Goal: Task Accomplishment & Management: Complete application form

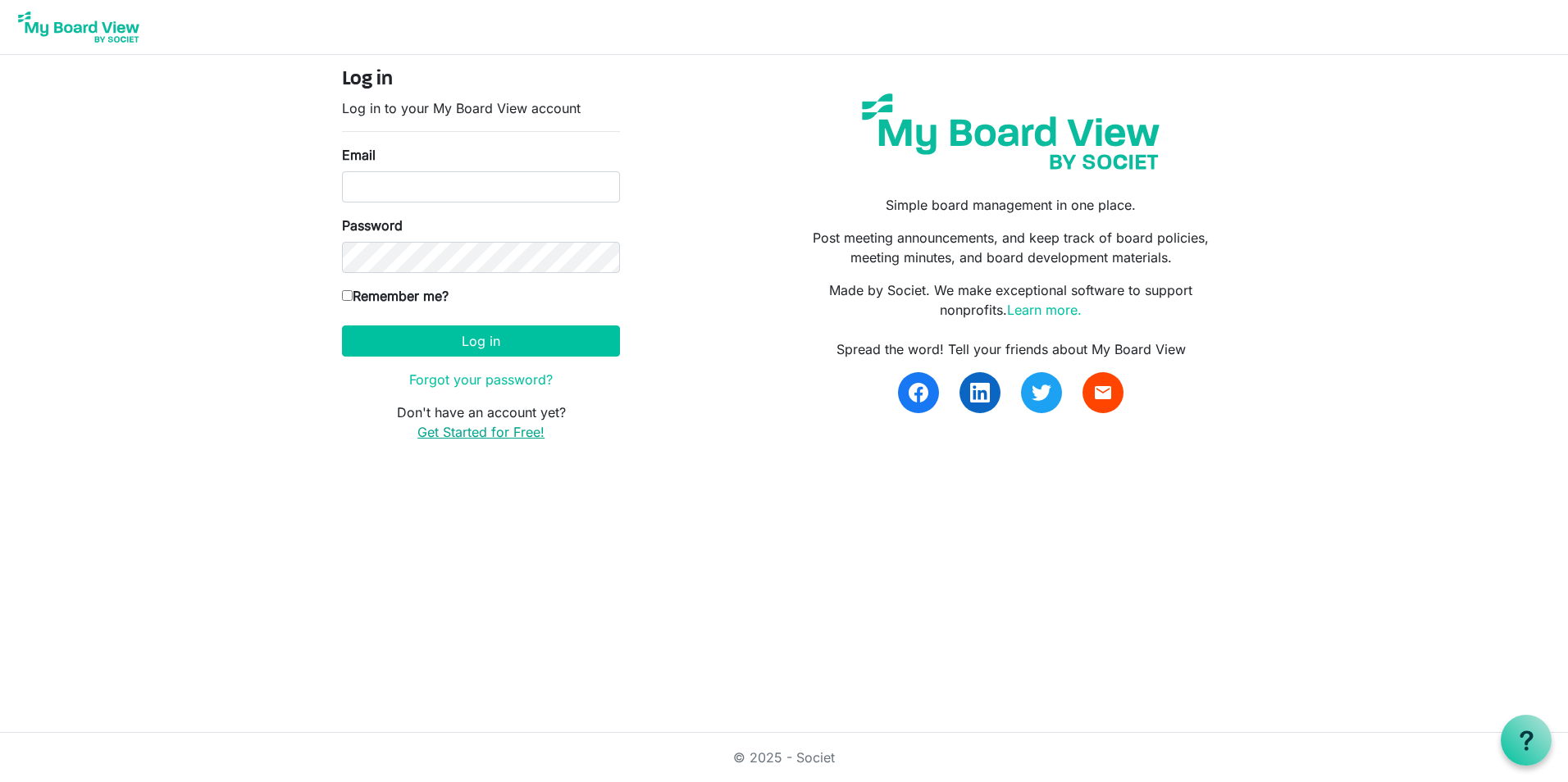
click at [524, 440] on link "Get Started for Free!" at bounding box center [480, 432] width 127 height 17
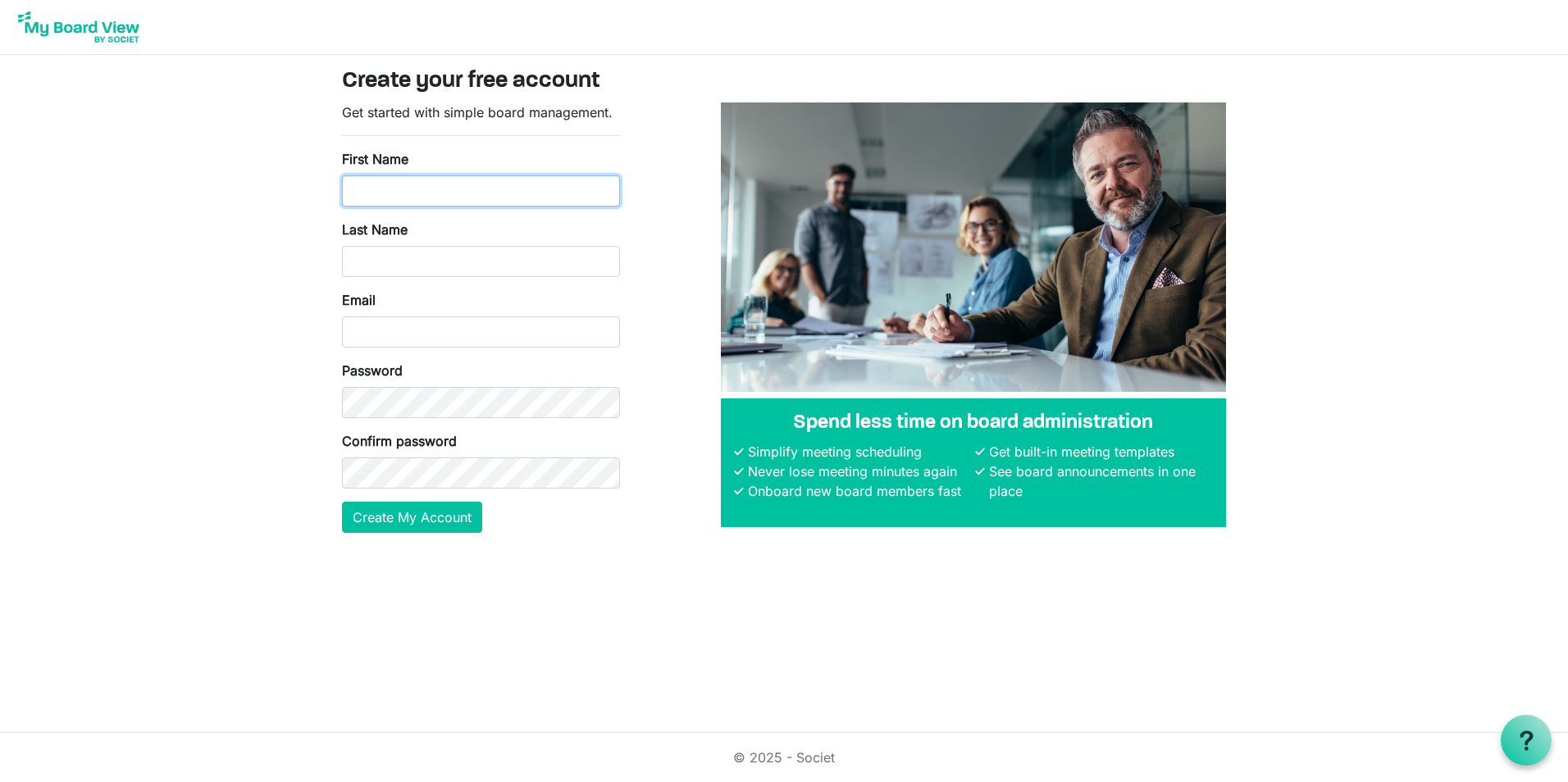
click at [401, 193] on input "First Name" at bounding box center [481, 191] width 278 height 31
type input "Kasosa"
type input "Jilowa"
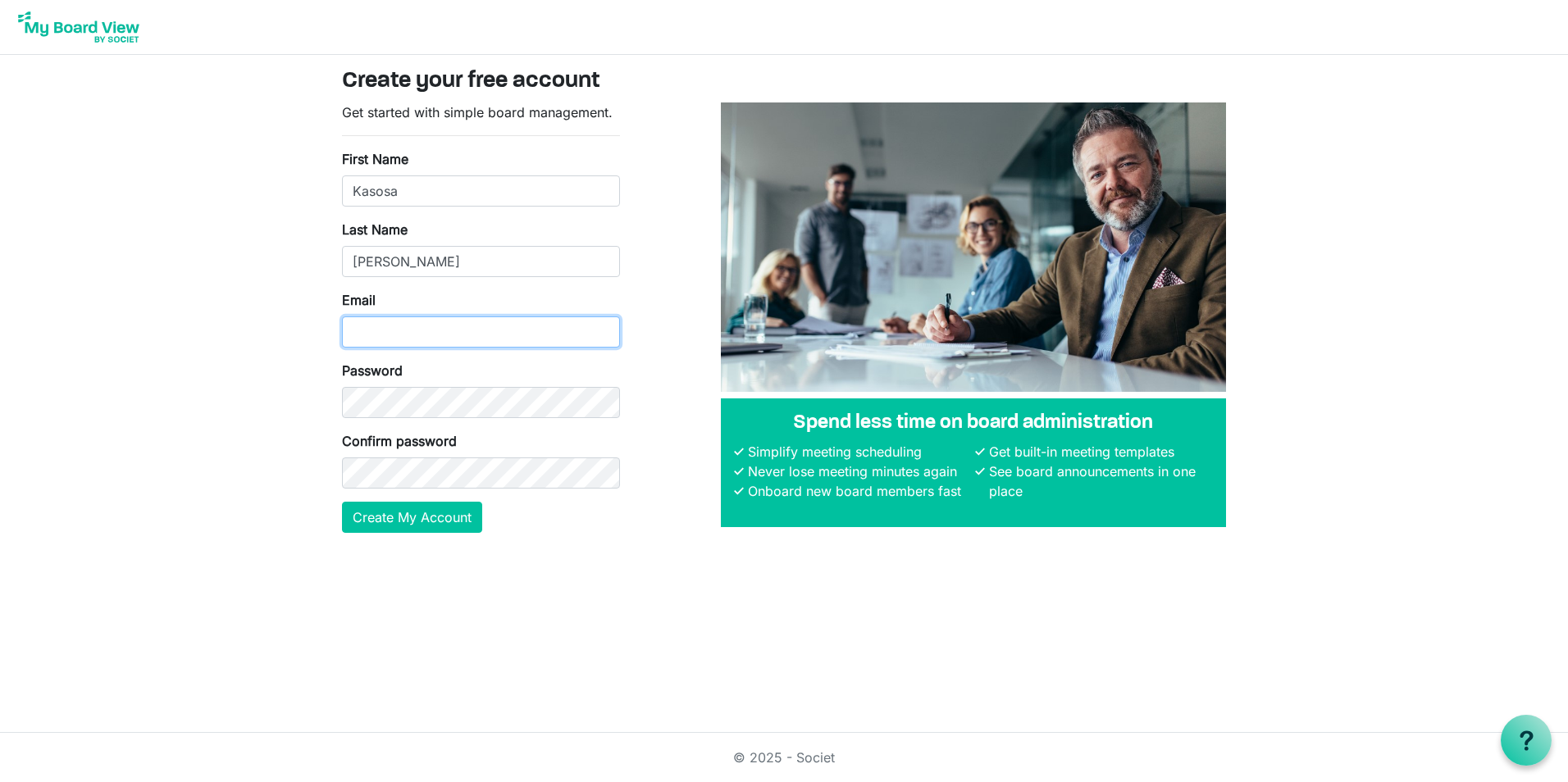
type input "kasosa.jilowa@helsb.gov.zm"
click at [455, 513] on button "Create My Account" at bounding box center [412, 517] width 141 height 31
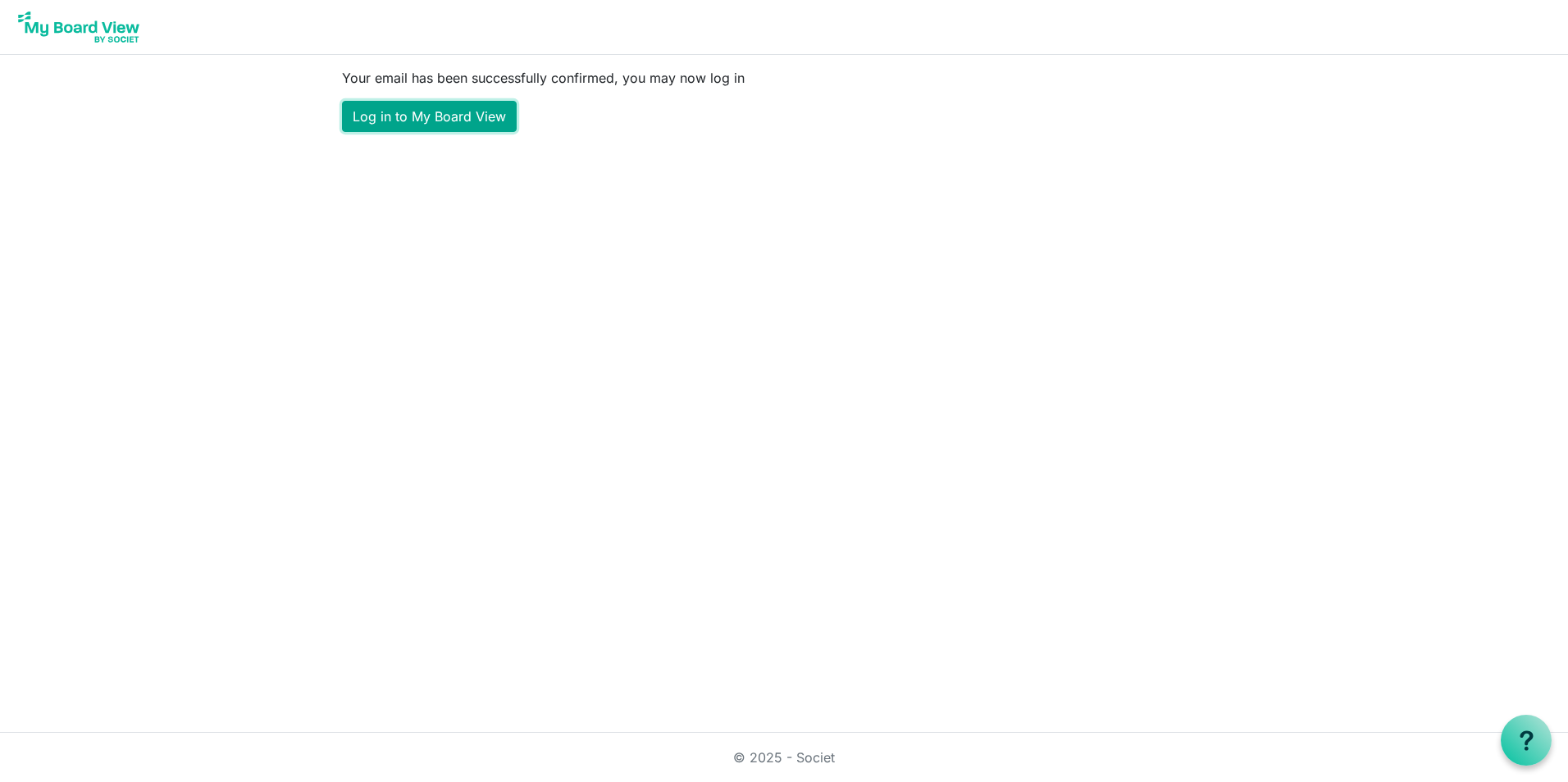
click at [396, 111] on link "Log in to My Board View" at bounding box center [430, 117] width 175 height 31
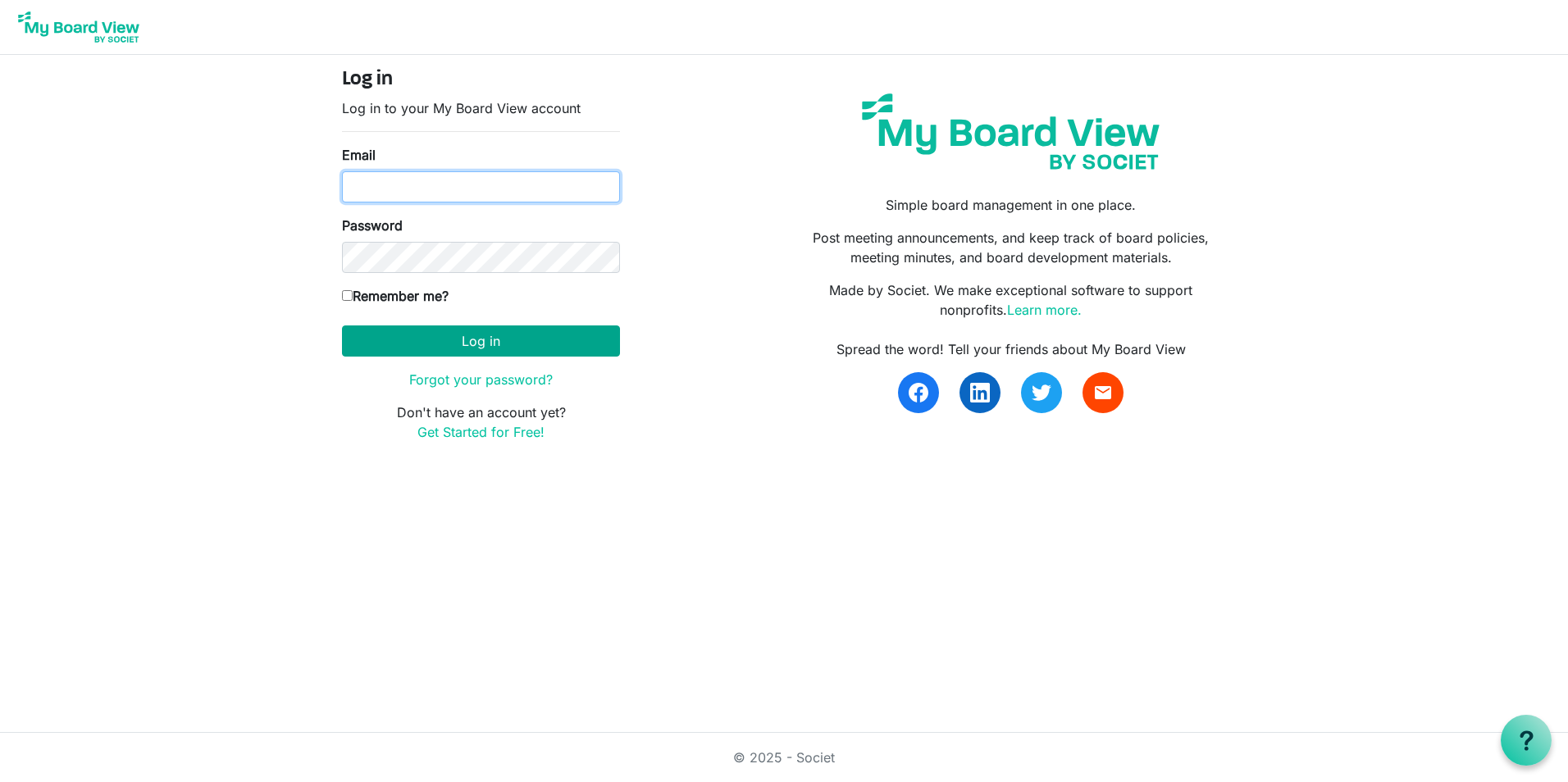
type input "[EMAIL_ADDRESS][PERSON_NAME][DOMAIN_NAME]"
click at [509, 347] on button "Log in" at bounding box center [481, 341] width 278 height 31
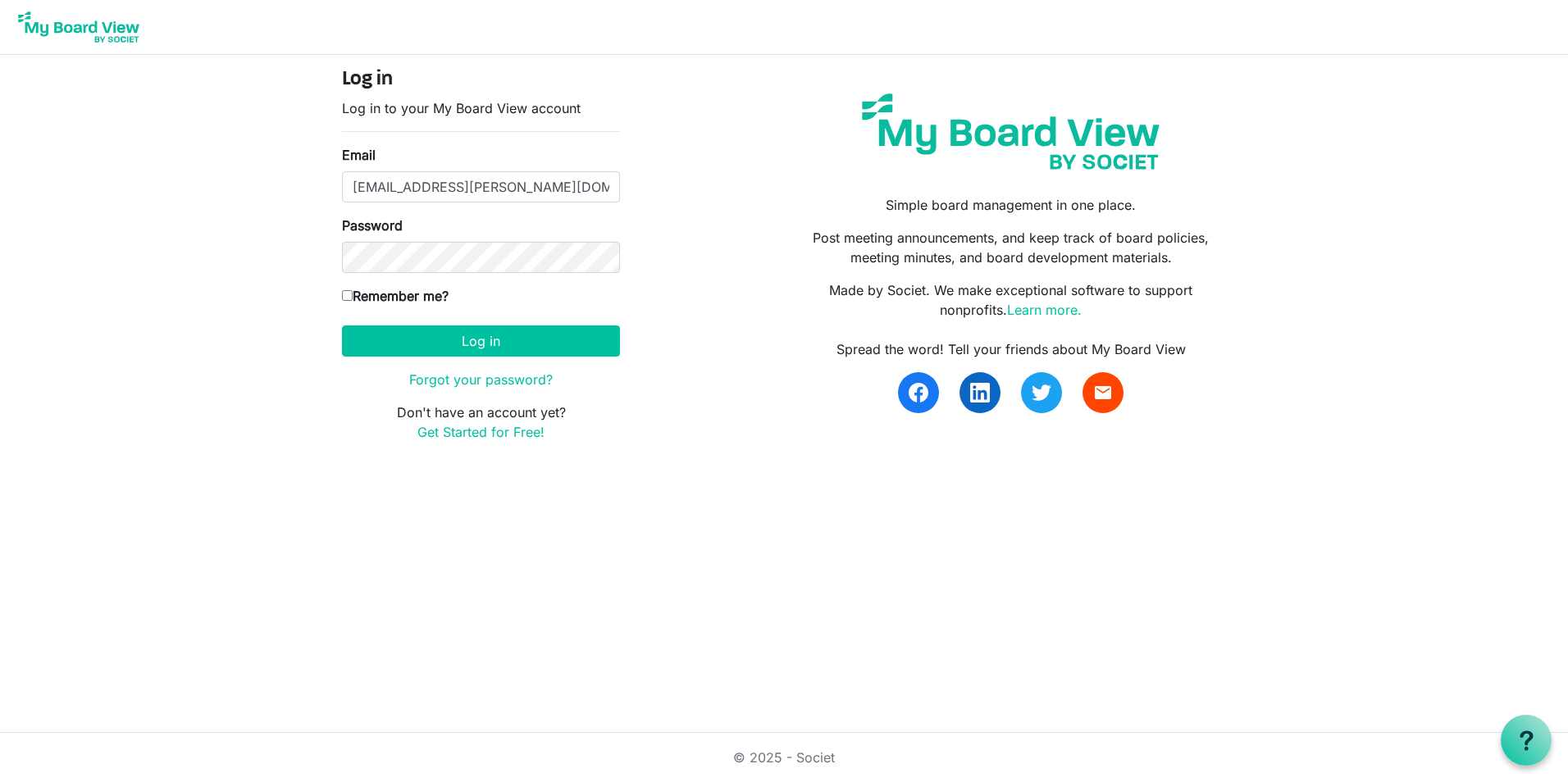
click at [348, 298] on input "Remember me?" at bounding box center [347, 295] width 11 height 11
checkbox input "true"
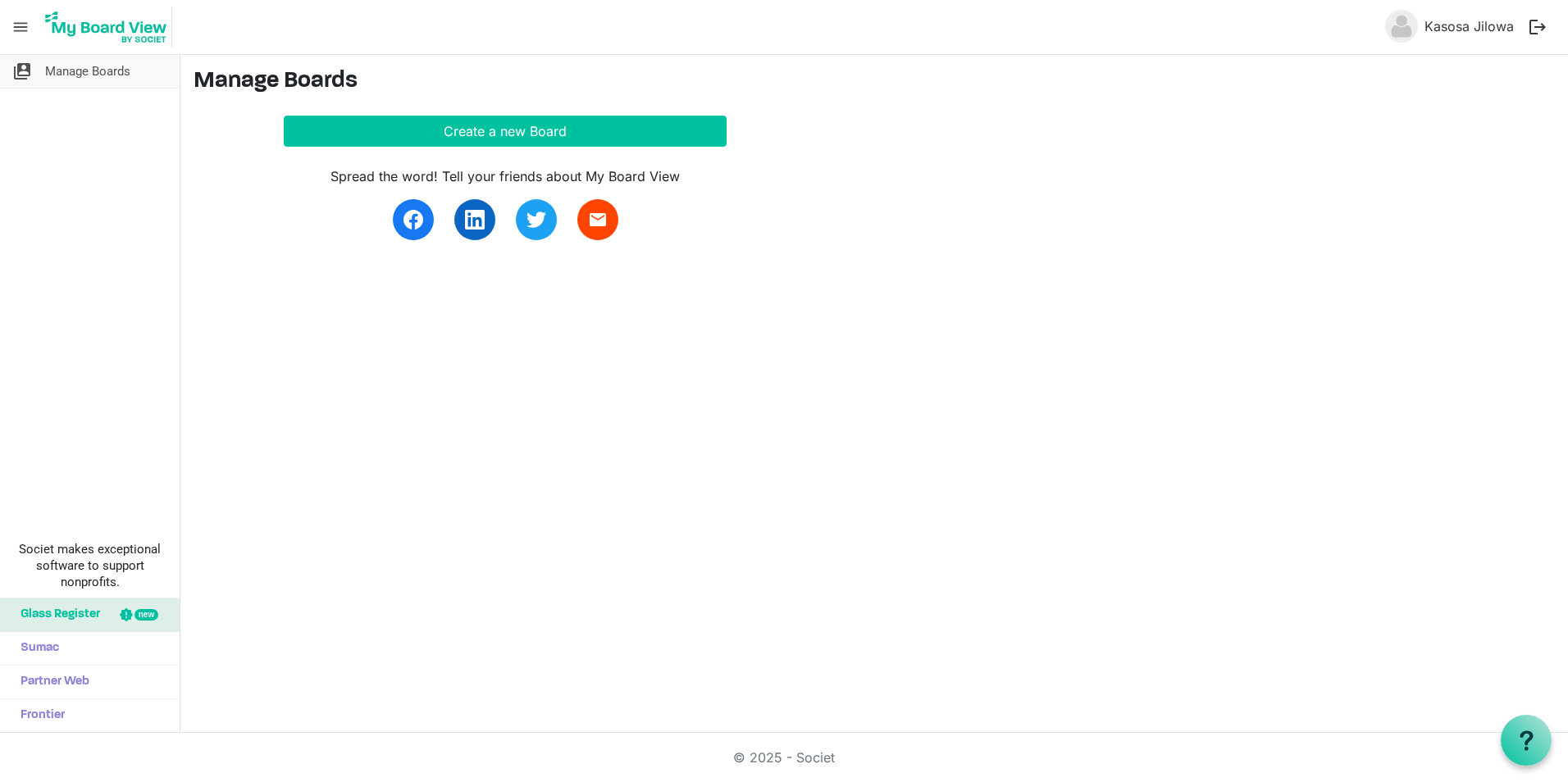
click at [93, 82] on span "Manage Boards" at bounding box center [88, 71] width 86 height 32
click at [26, 30] on span "menu" at bounding box center [21, 28] width 31 height 31
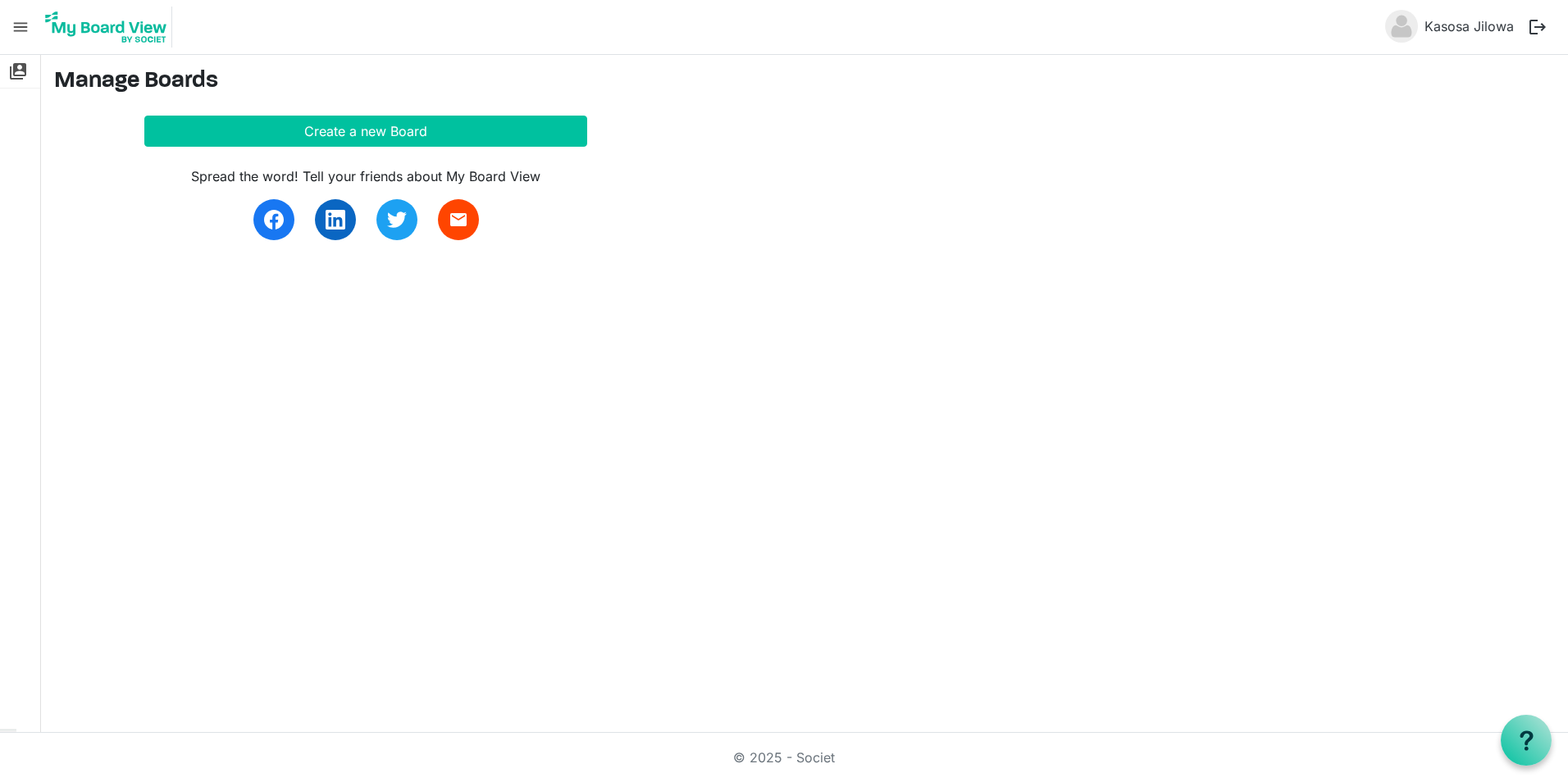
click at [26, 30] on span "menu" at bounding box center [21, 28] width 31 height 31
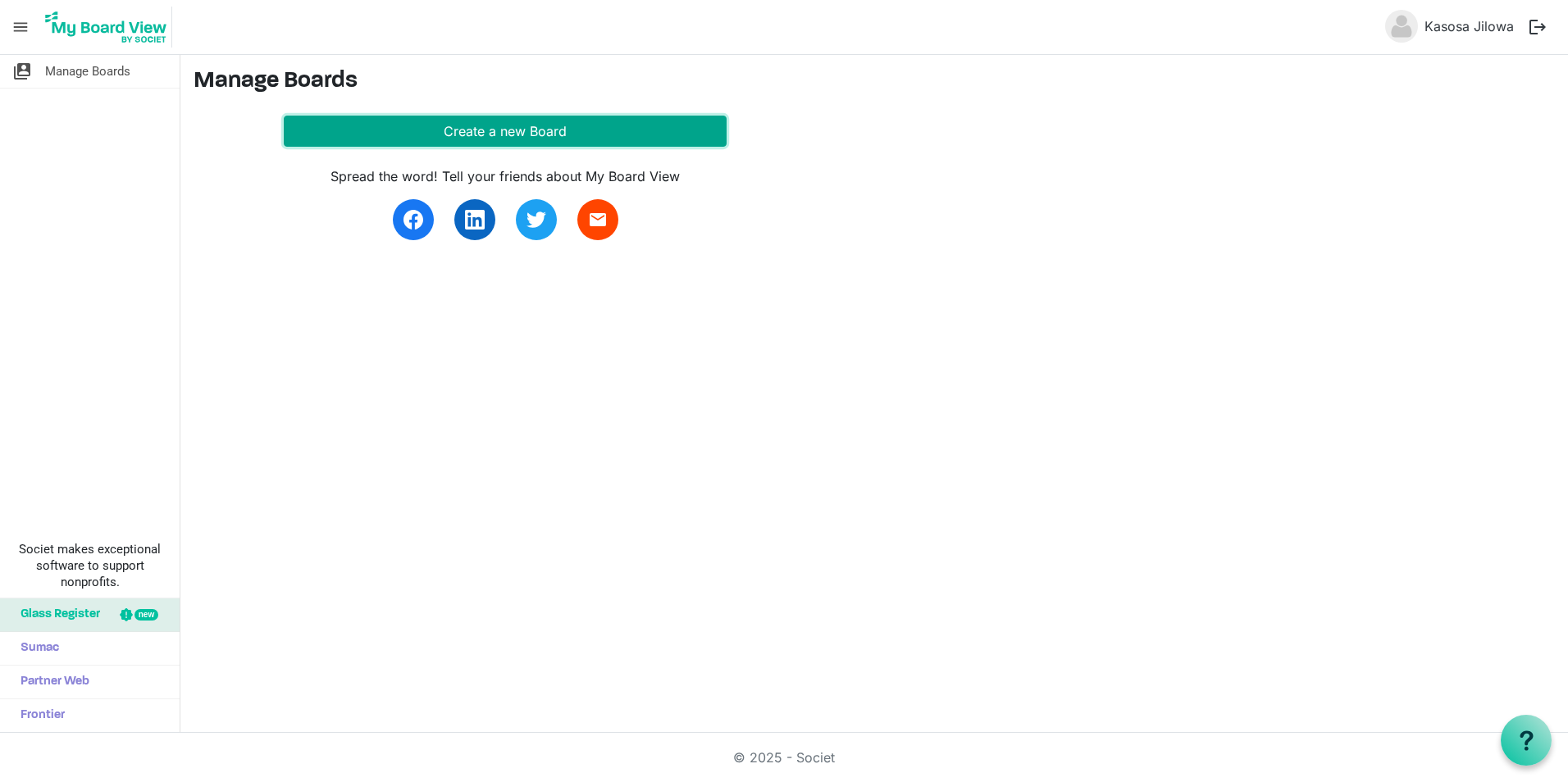
click at [501, 130] on button "Create a new Board" at bounding box center [505, 132] width 443 height 31
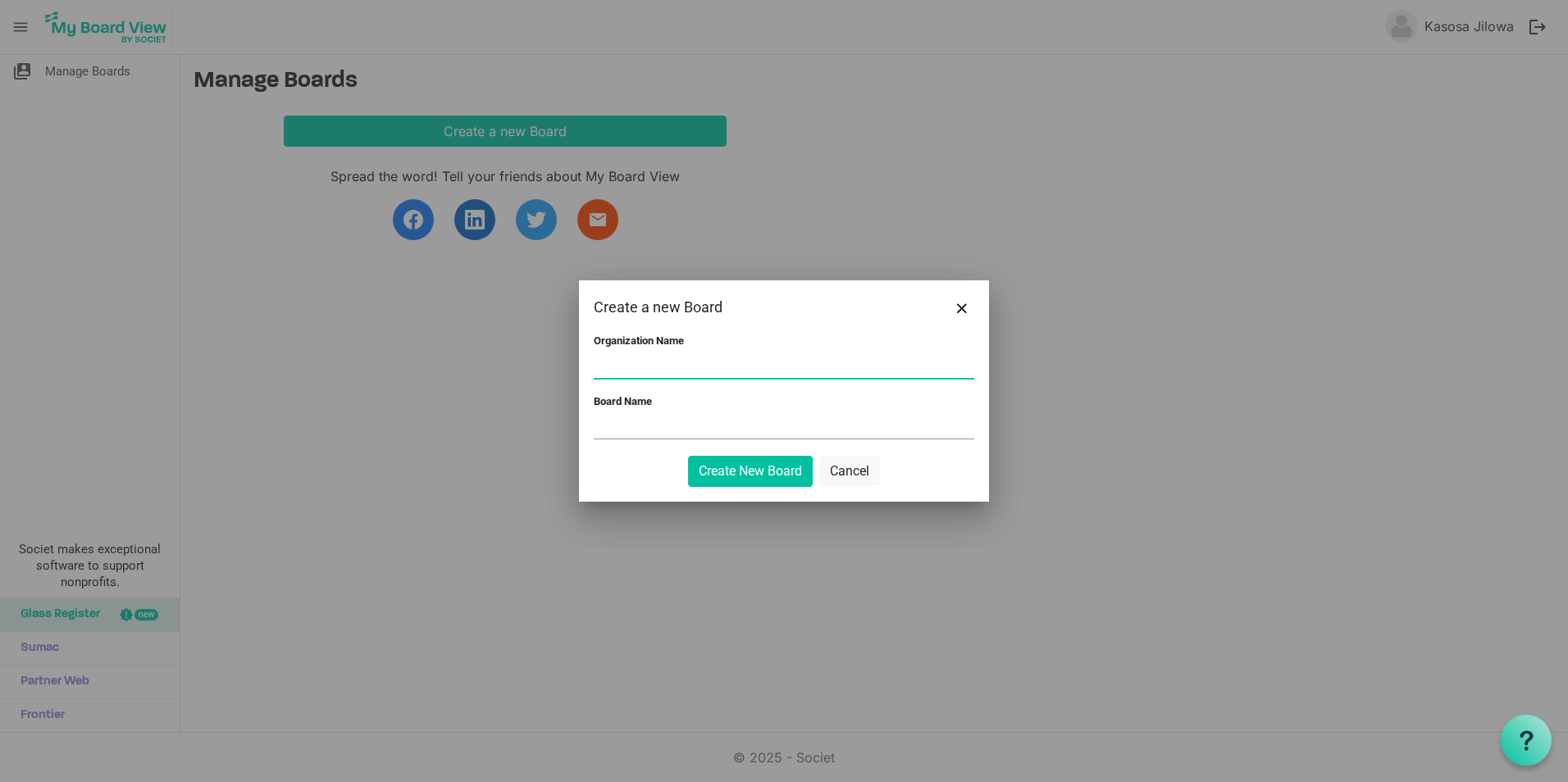
click at [614, 366] on input "Organization Name" at bounding box center [783, 365] width 381 height 25
type input "T"
type input "H"
type input "helsb_test"
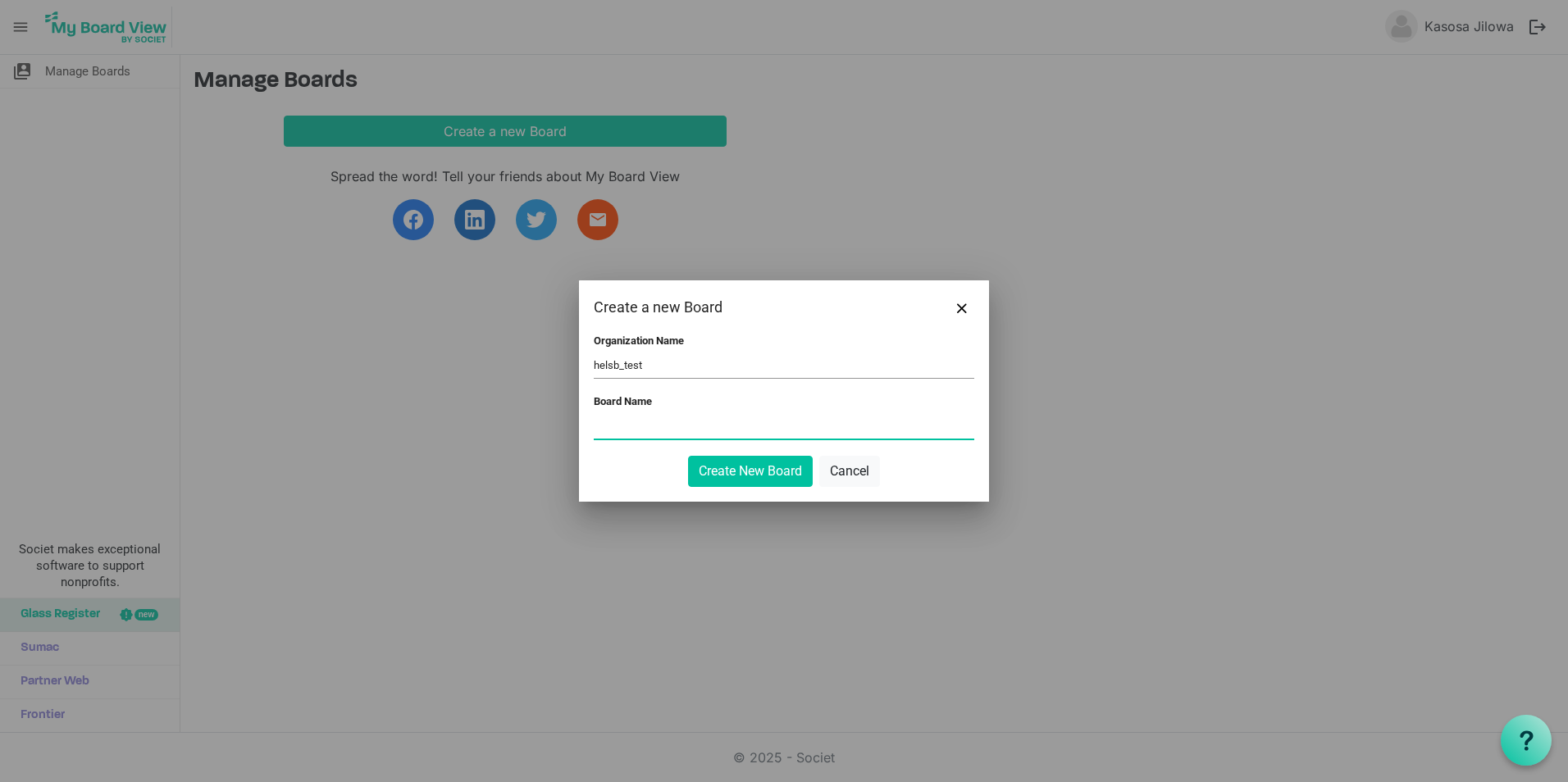
click at [629, 435] on input "Board Name" at bounding box center [783, 426] width 381 height 25
type input "H"
type input "helsbtest"
click at [745, 468] on button "Create New Board" at bounding box center [750, 471] width 125 height 31
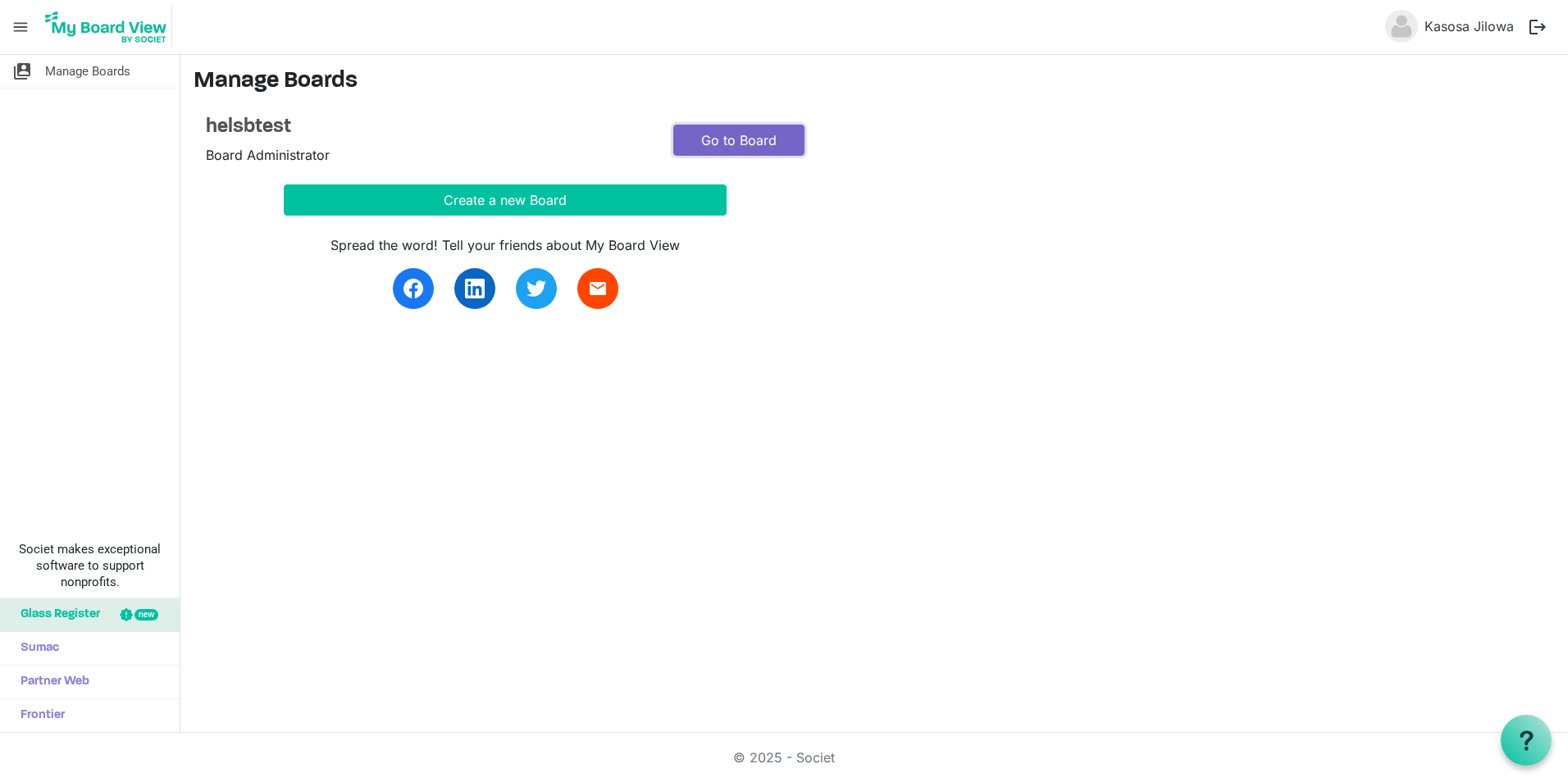
click at [751, 143] on link "Go to Board" at bounding box center [738, 141] width 131 height 31
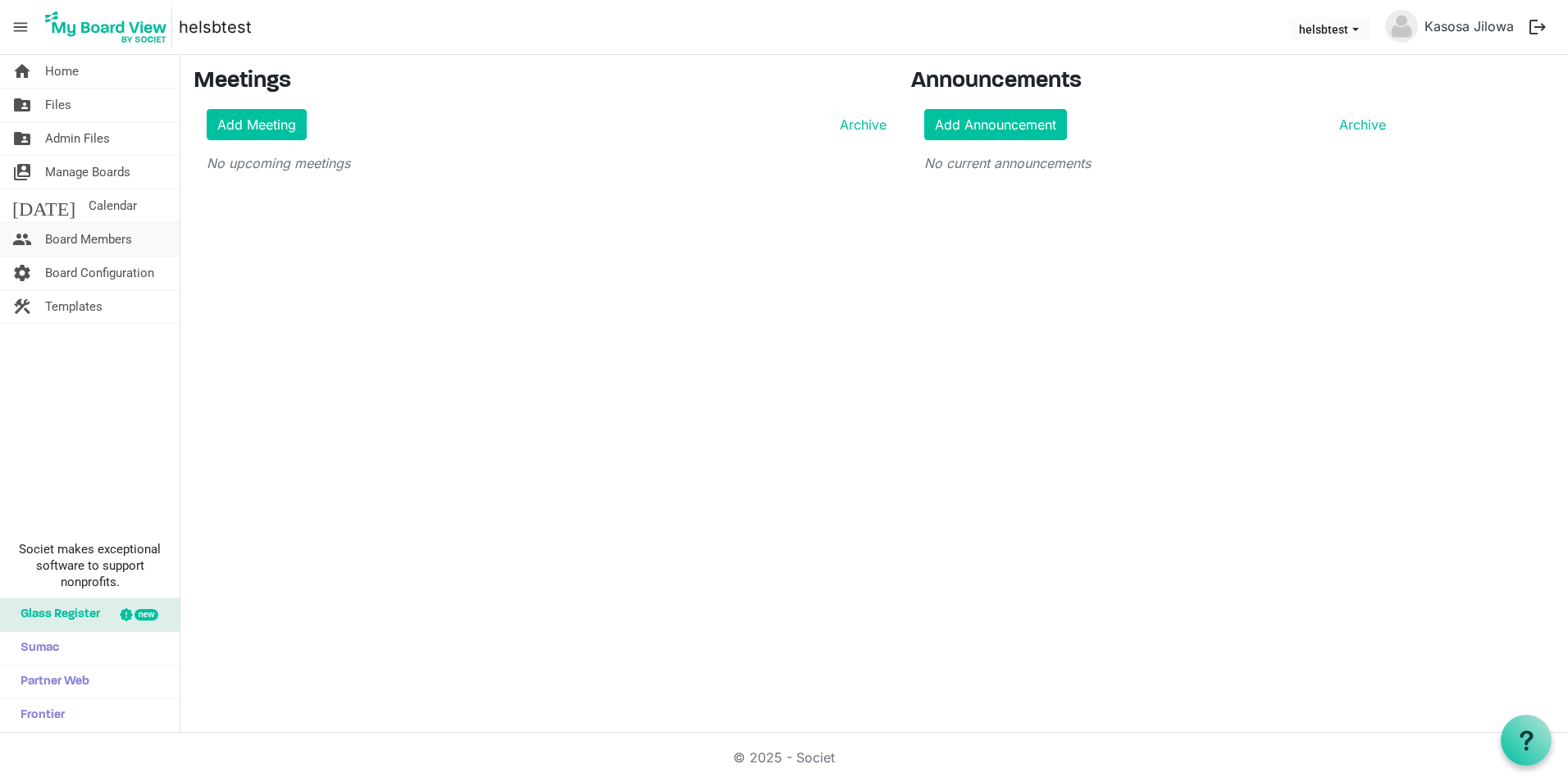
click at [91, 236] on span "Board Members" at bounding box center [89, 239] width 87 height 32
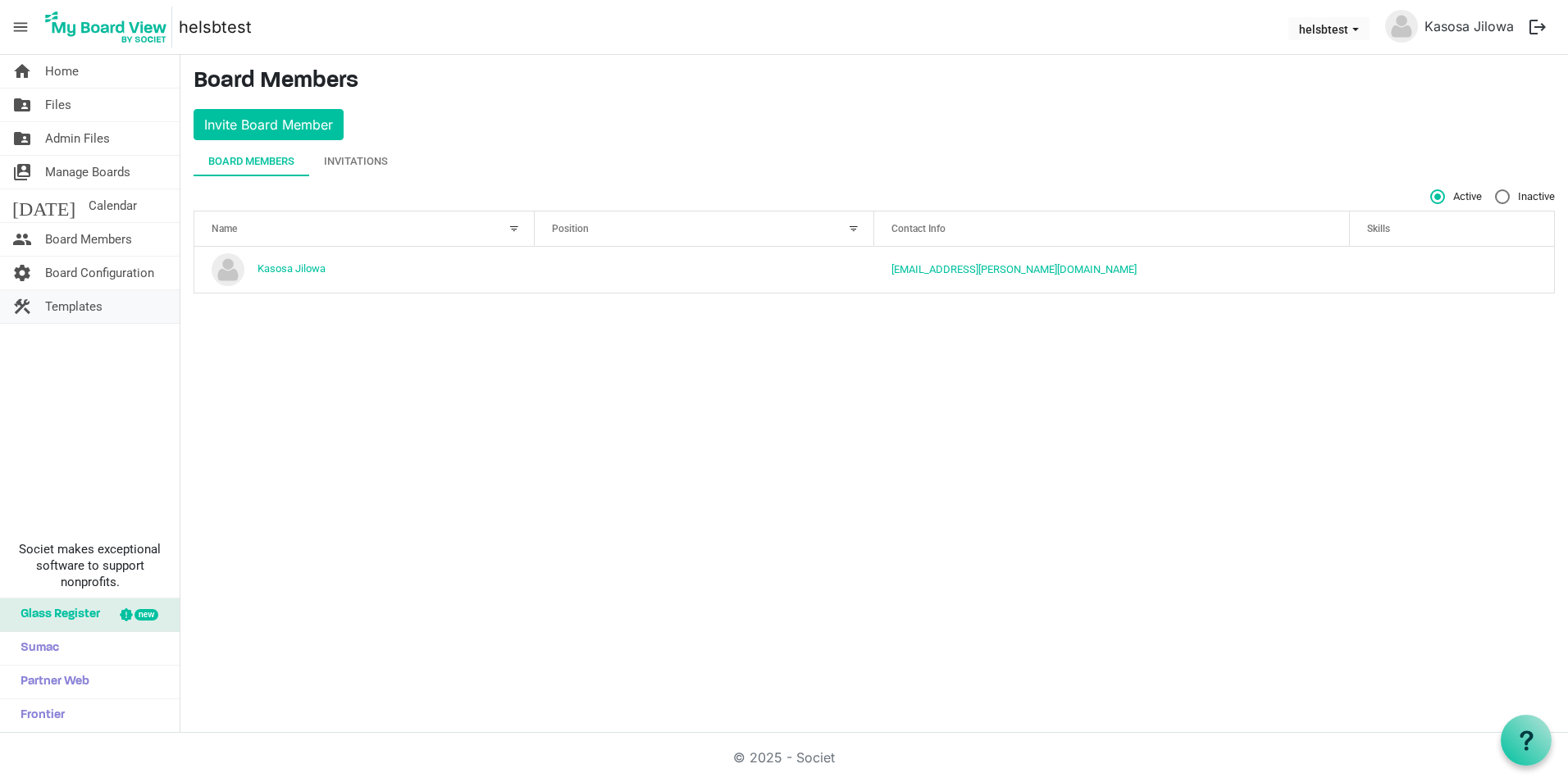
click at [91, 302] on span "Templates" at bounding box center [74, 306] width 57 height 32
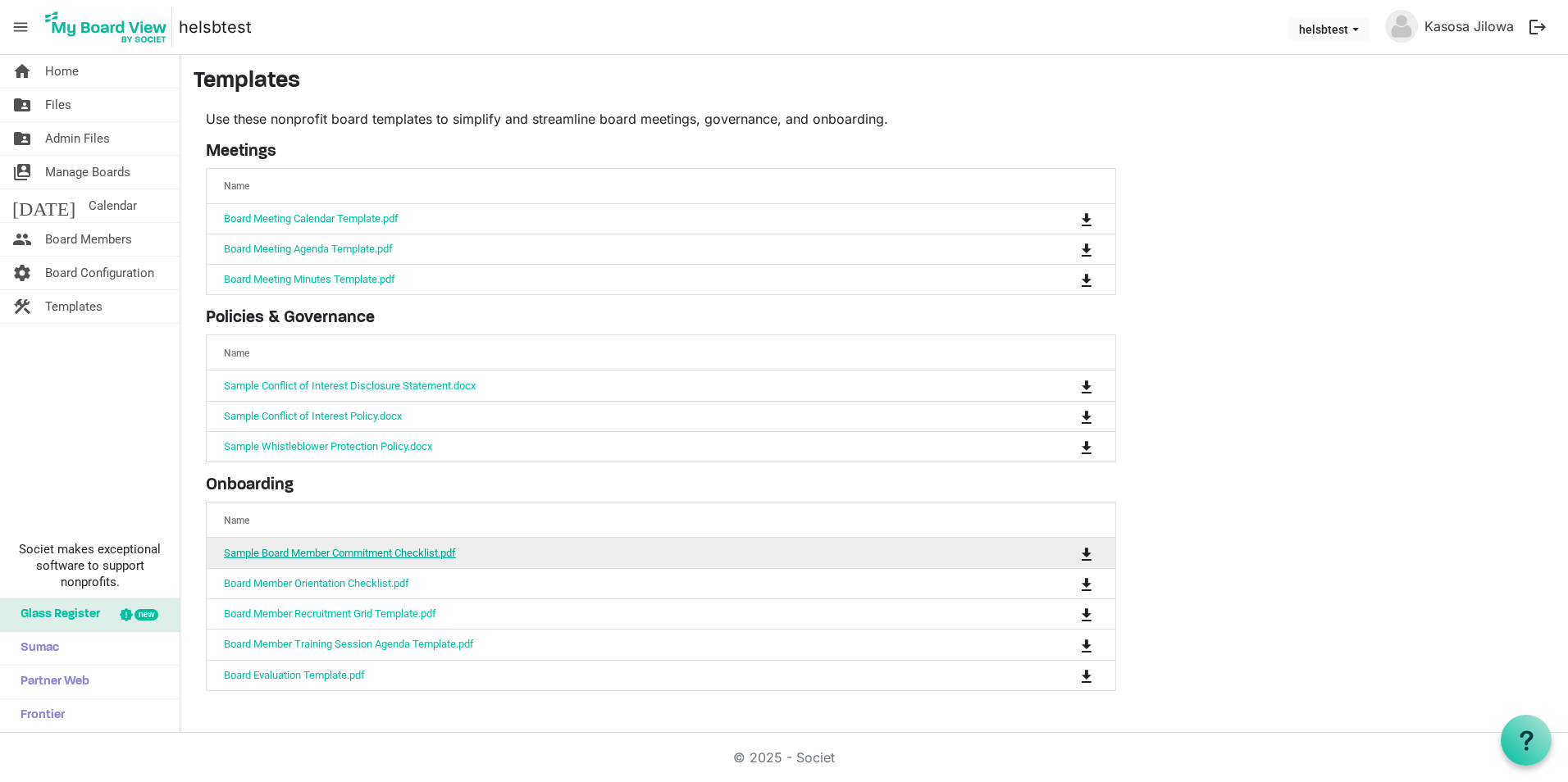
click at [411, 557] on link "Sample Board Member Commitment Checklist.pdf" at bounding box center [340, 553] width 232 height 13
